Goal: Task Accomplishment & Management: Complete application form

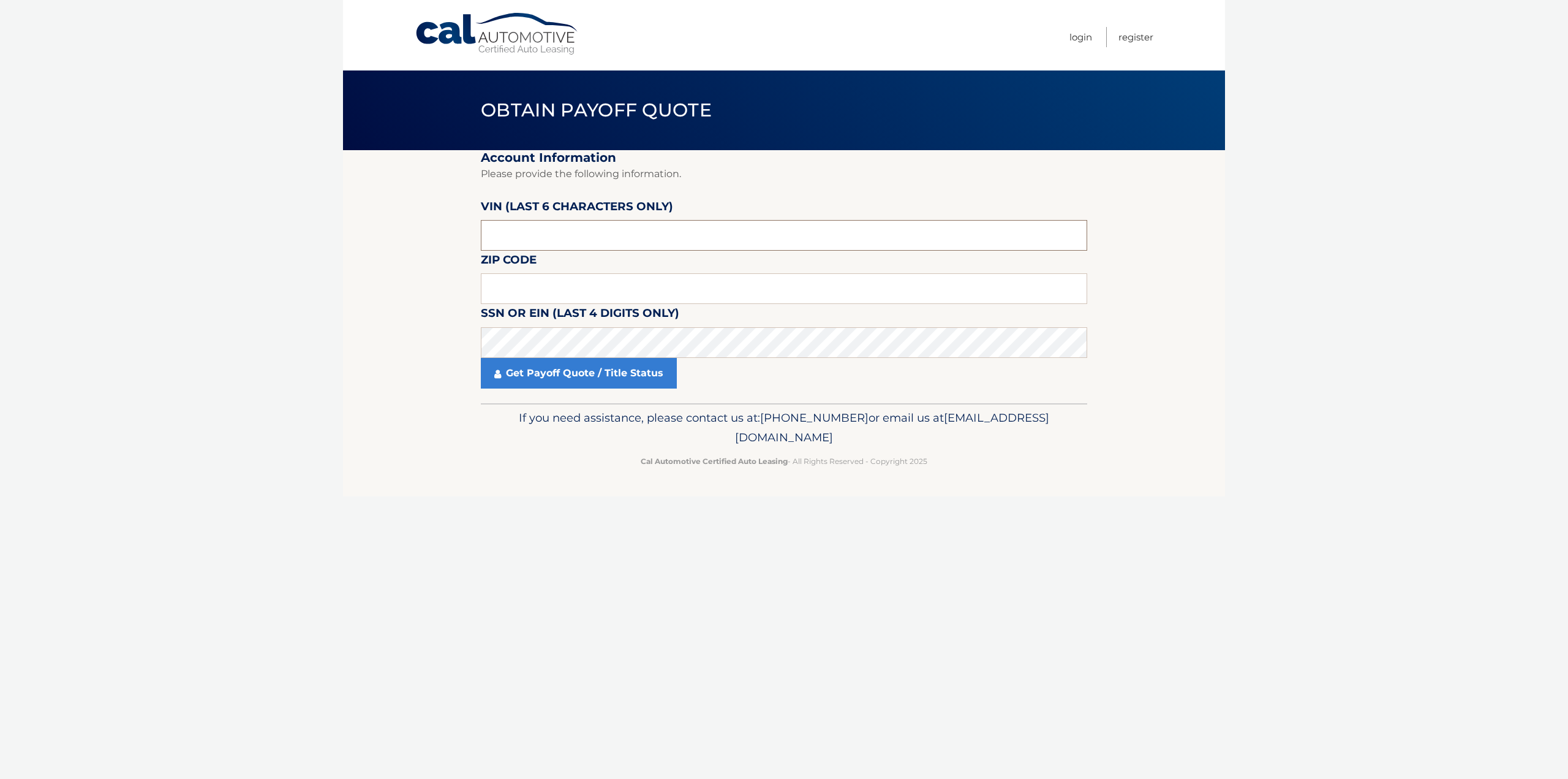
click at [636, 231] on input "text" at bounding box center [784, 235] width 607 height 31
type input "097920"
click at [603, 285] on input "text" at bounding box center [784, 289] width 607 height 31
type input "07065"
click at [621, 370] on link "Get Payoff Quote / Title Status" at bounding box center [579, 372] width 196 height 31
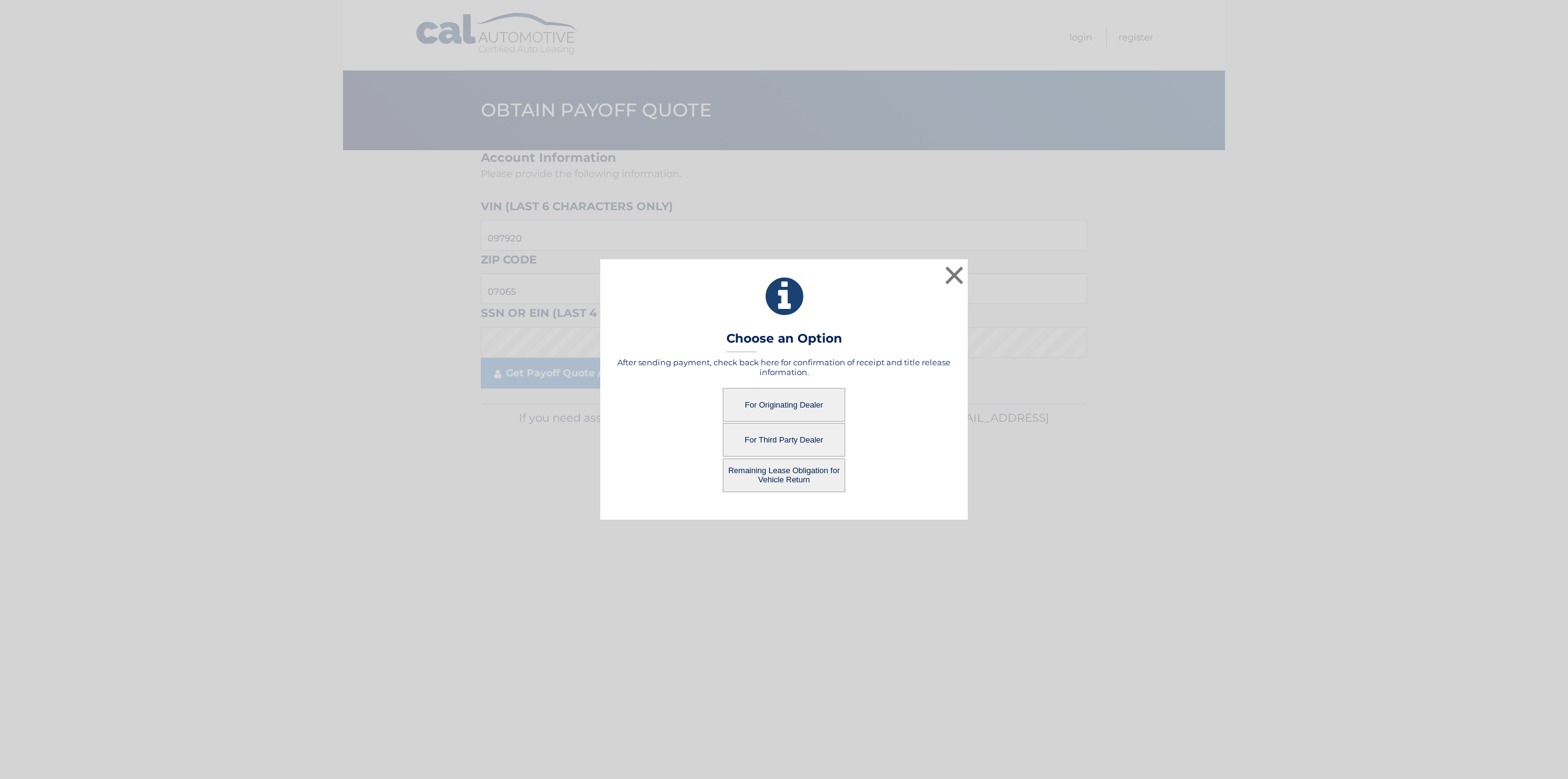
click at [815, 398] on button "For Originating Dealer" at bounding box center [784, 405] width 123 height 34
click at [815, 401] on button "For Originating Dealer" at bounding box center [784, 405] width 123 height 34
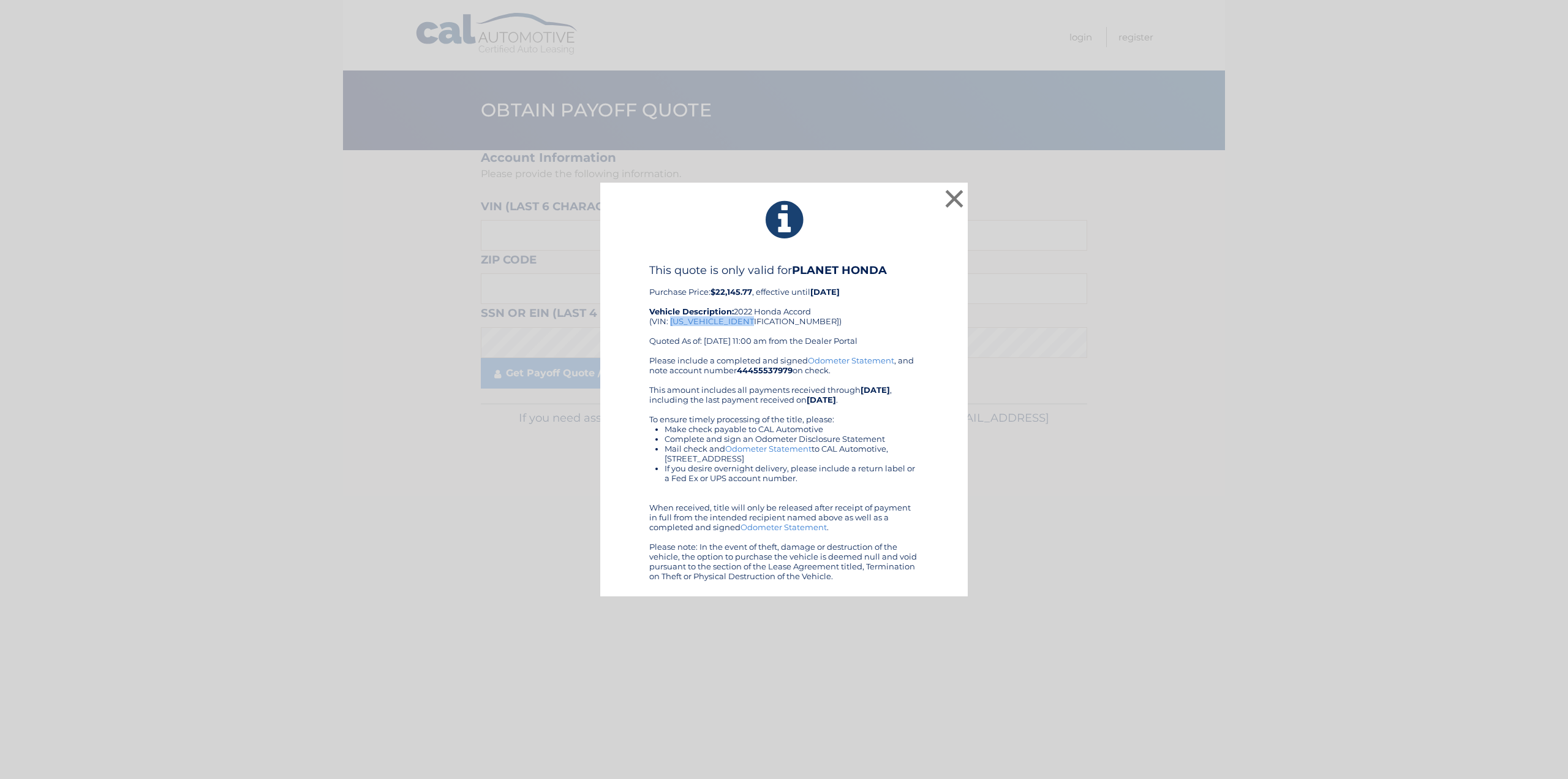
drag, startPoint x: 754, startPoint y: 318, endPoint x: 670, endPoint y: 326, distance: 84.4
click at [670, 326] on div "This quote is only valid for PLANET HONDA Purchase Price: $22,145.77 , effectiv…" at bounding box center [784, 309] width 270 height 92
copy div "1HGCV1F37NA097920"
click at [960, 198] on button "×" at bounding box center [955, 198] width 24 height 24
